Goal: Transaction & Acquisition: Purchase product/service

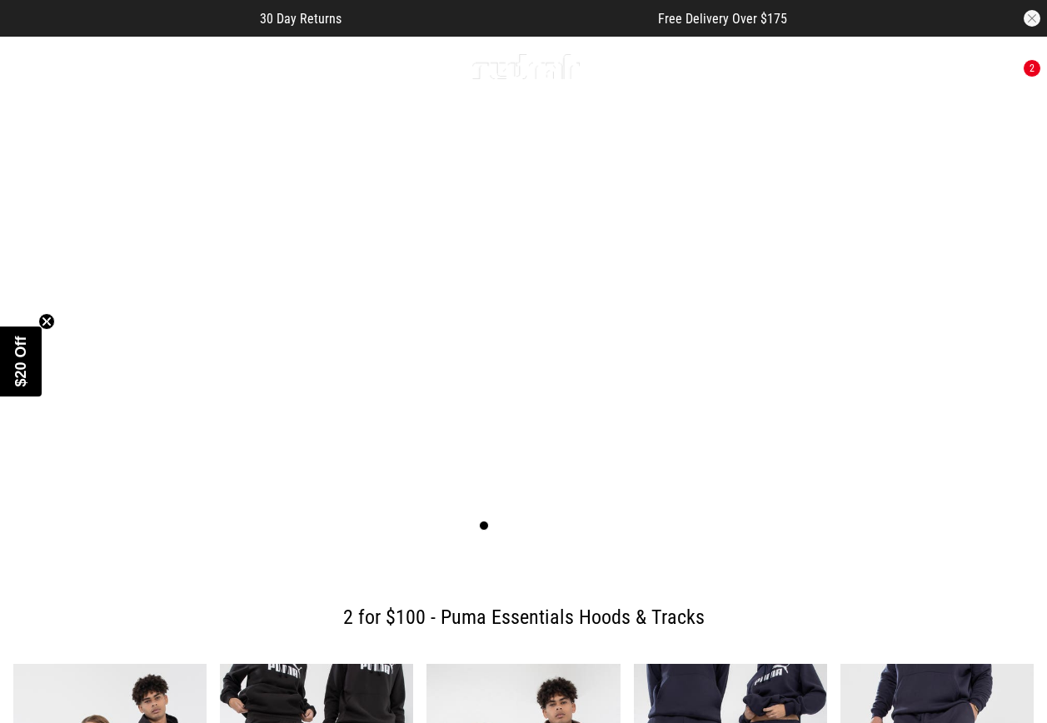
click at [916, 67] on span "button" at bounding box center [921, 67] width 17 height 20
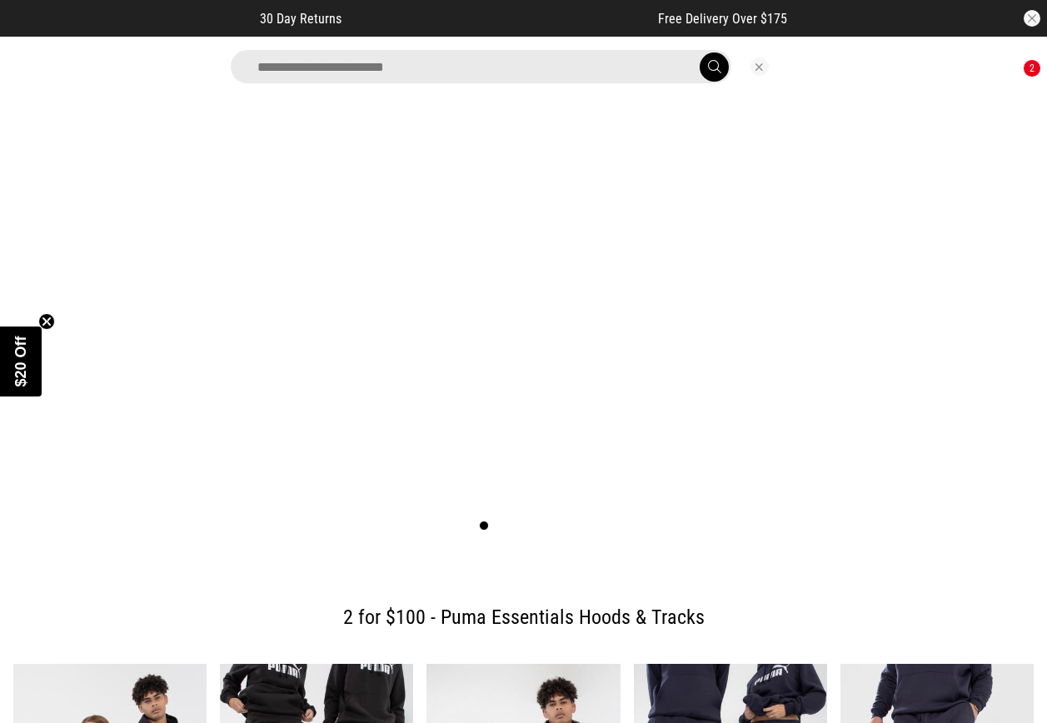
click at [652, 72] on input "search" at bounding box center [481, 66] width 500 height 33
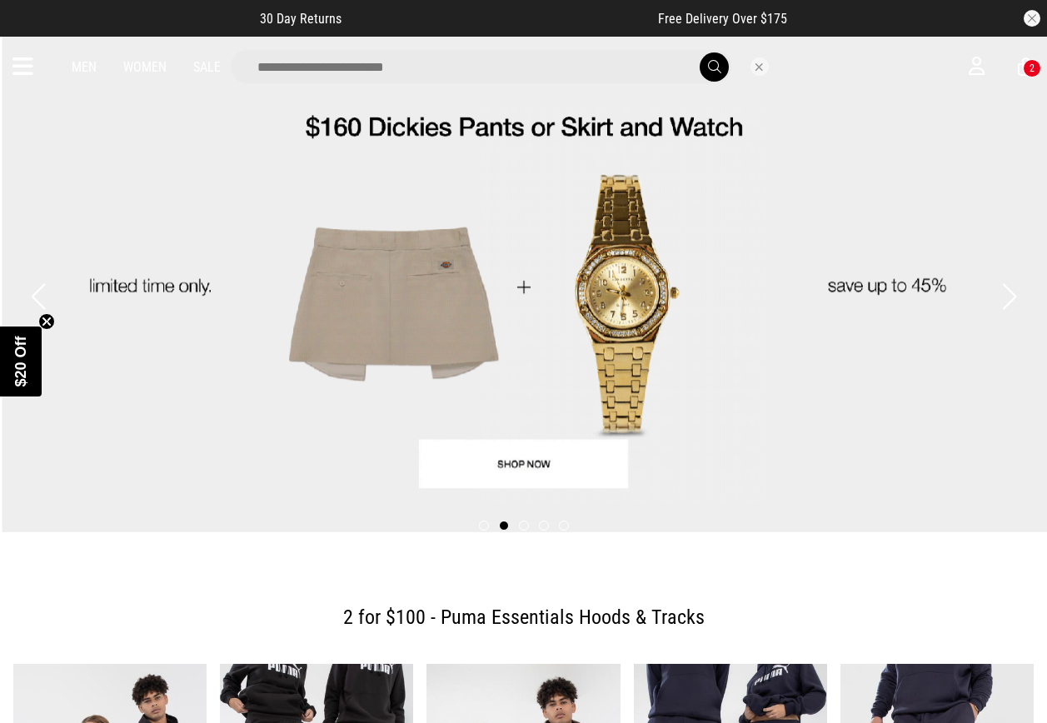
click at [21, 67] on icon at bounding box center [22, 66] width 21 height 27
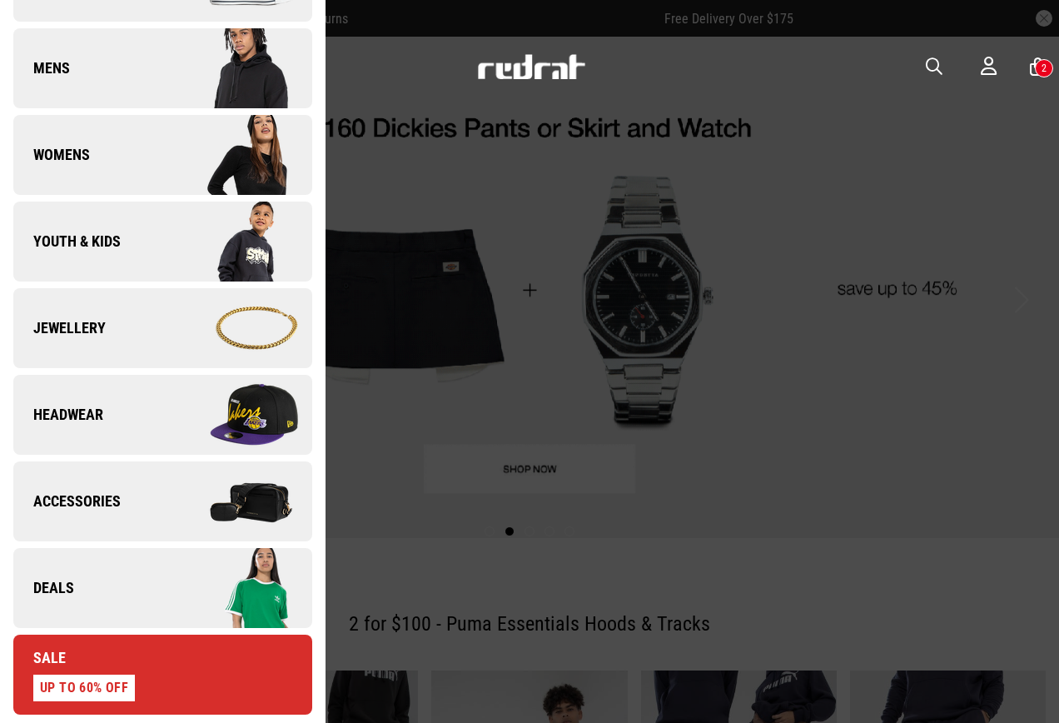
scroll to position [500, 0]
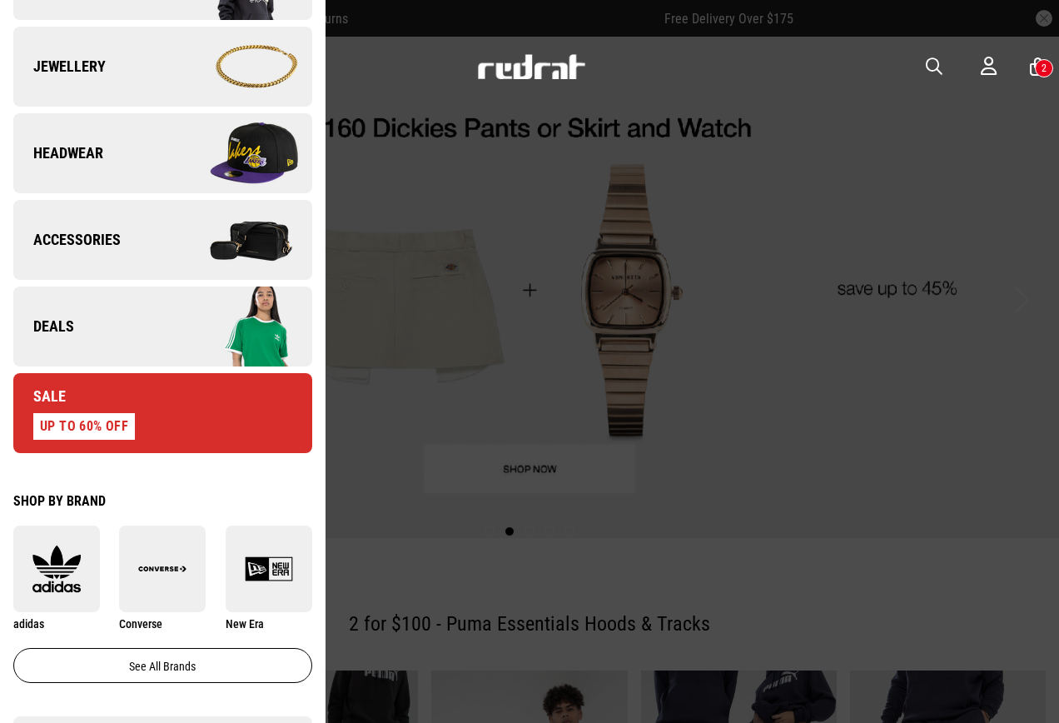
click at [99, 316] on link "Deals" at bounding box center [162, 326] width 299 height 80
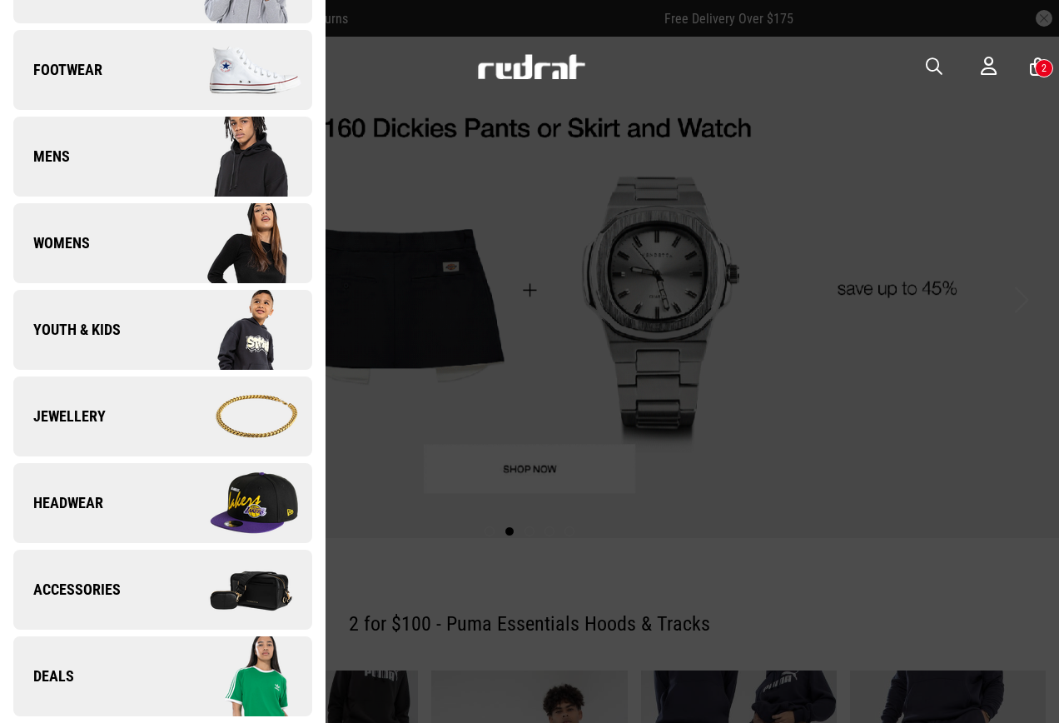
scroll to position [0, 0]
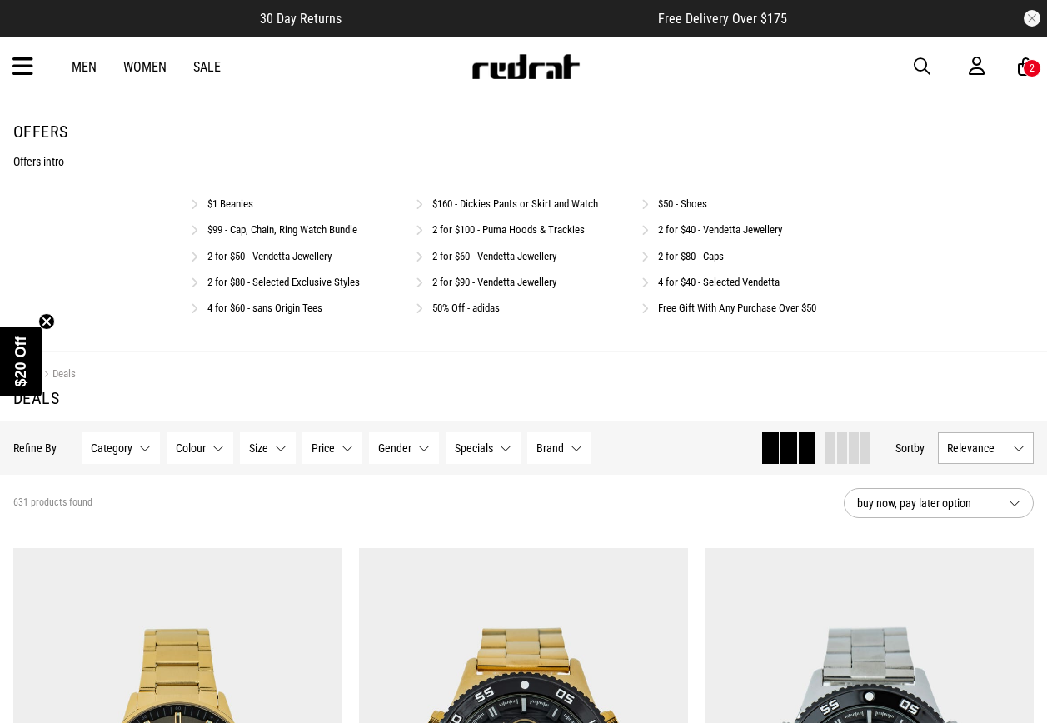
click at [693, 255] on link "2 for $80 - Caps" at bounding box center [691, 256] width 66 height 12
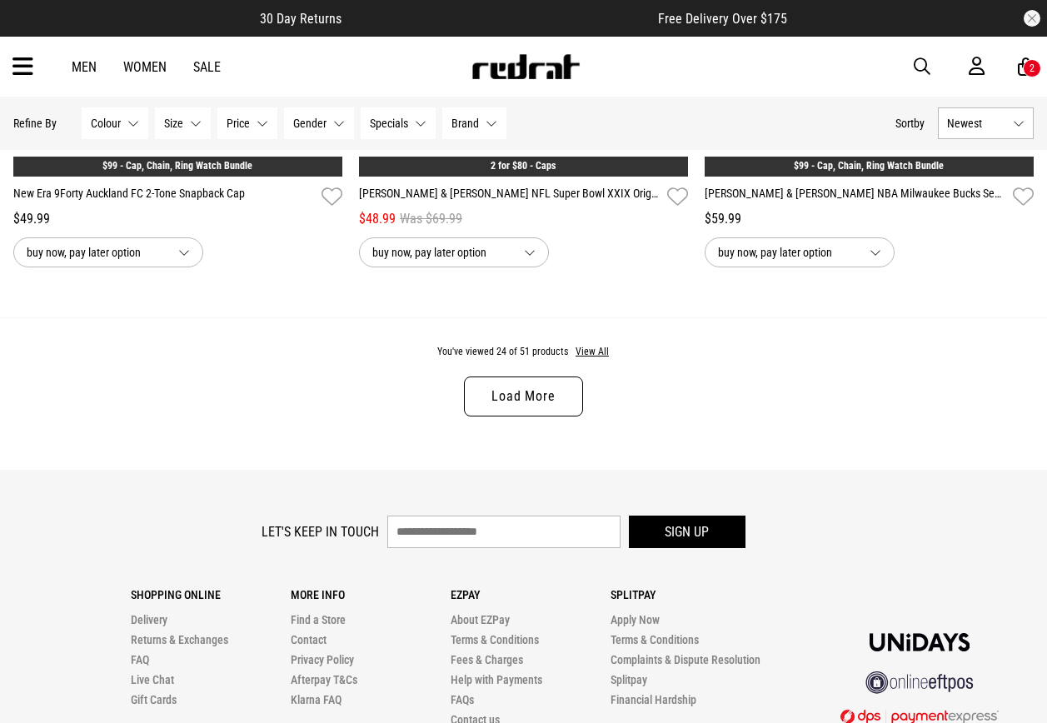
scroll to position [4632, 0]
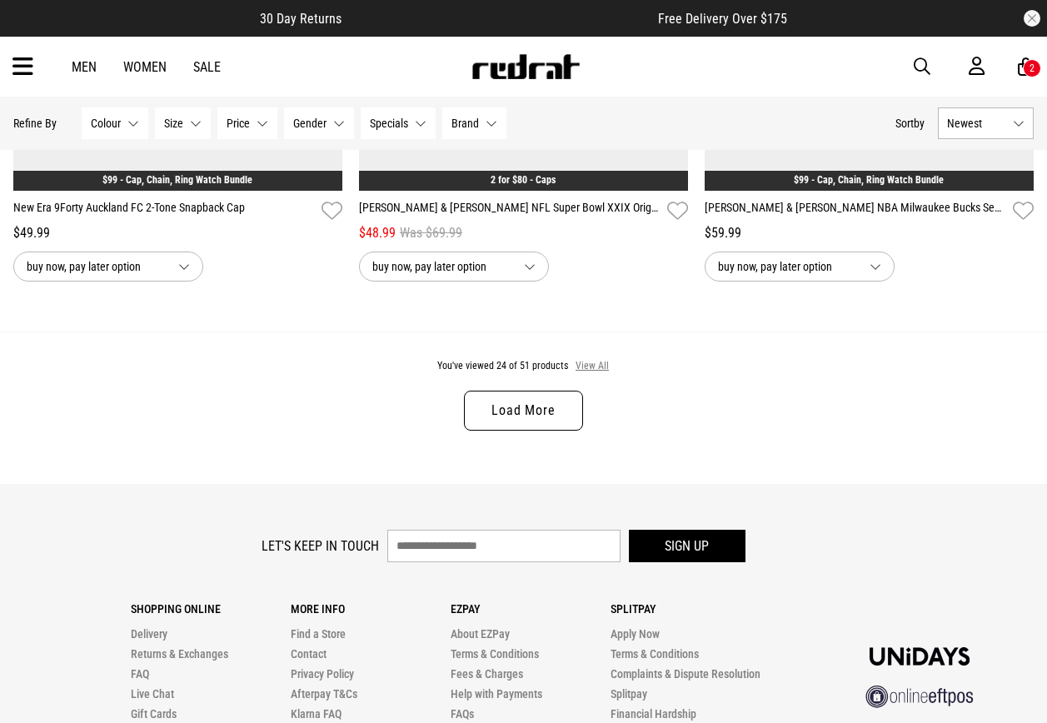
click at [594, 373] on button "View All" at bounding box center [592, 366] width 35 height 15
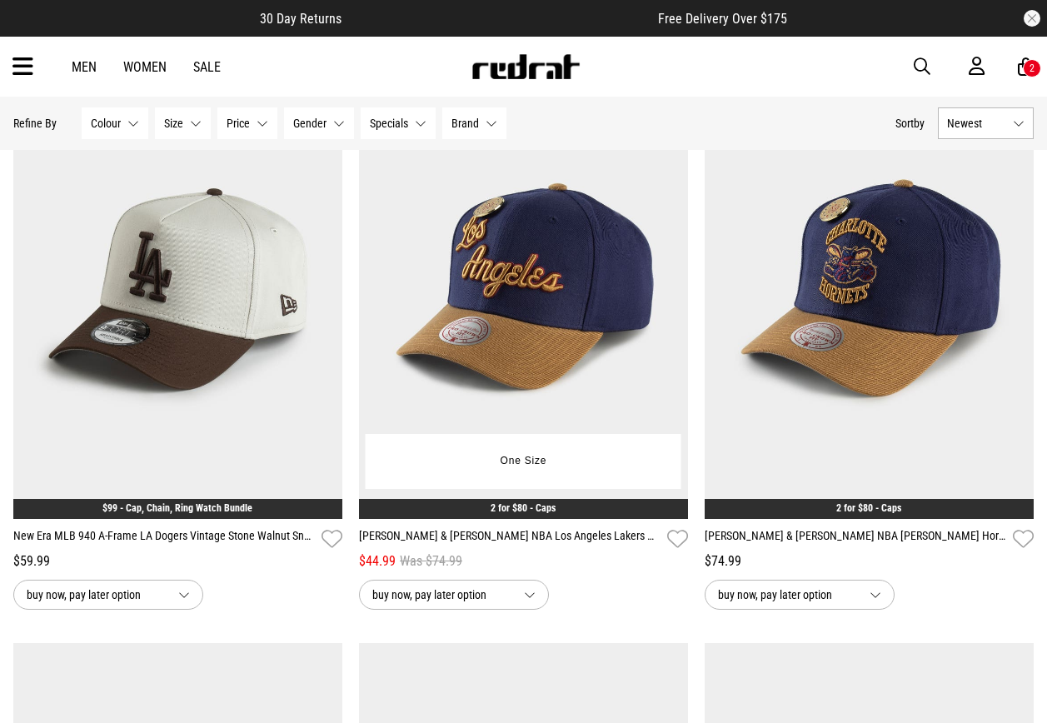
scroll to position [6048, 0]
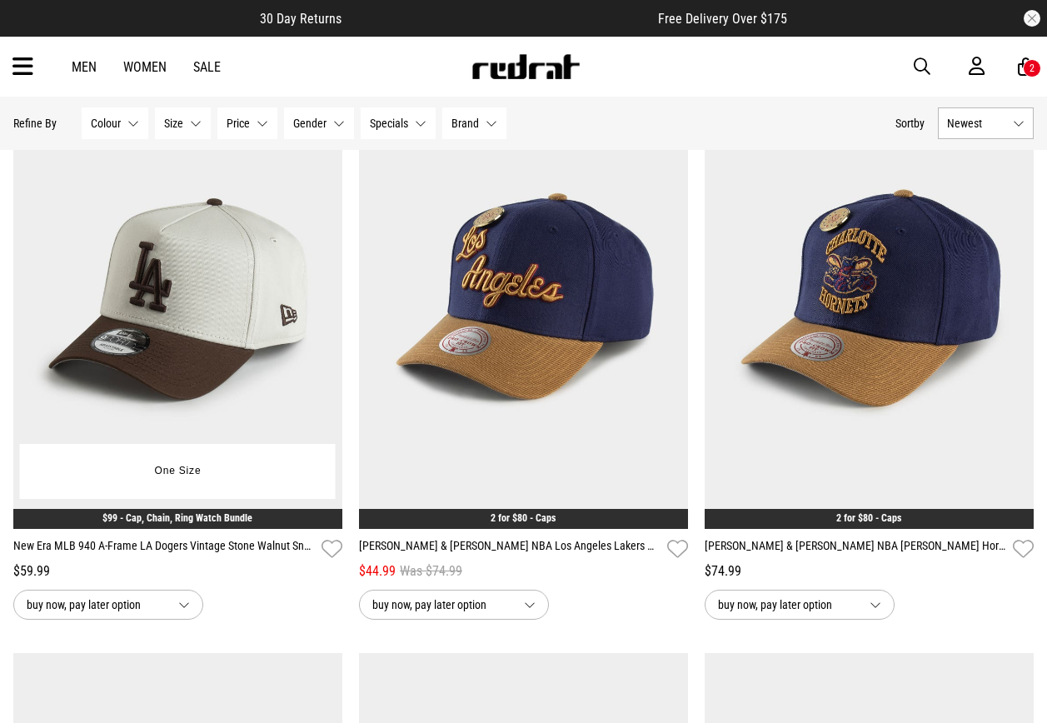
click at [281, 342] on img at bounding box center [177, 298] width 329 height 460
